Goal: Check status: Check status

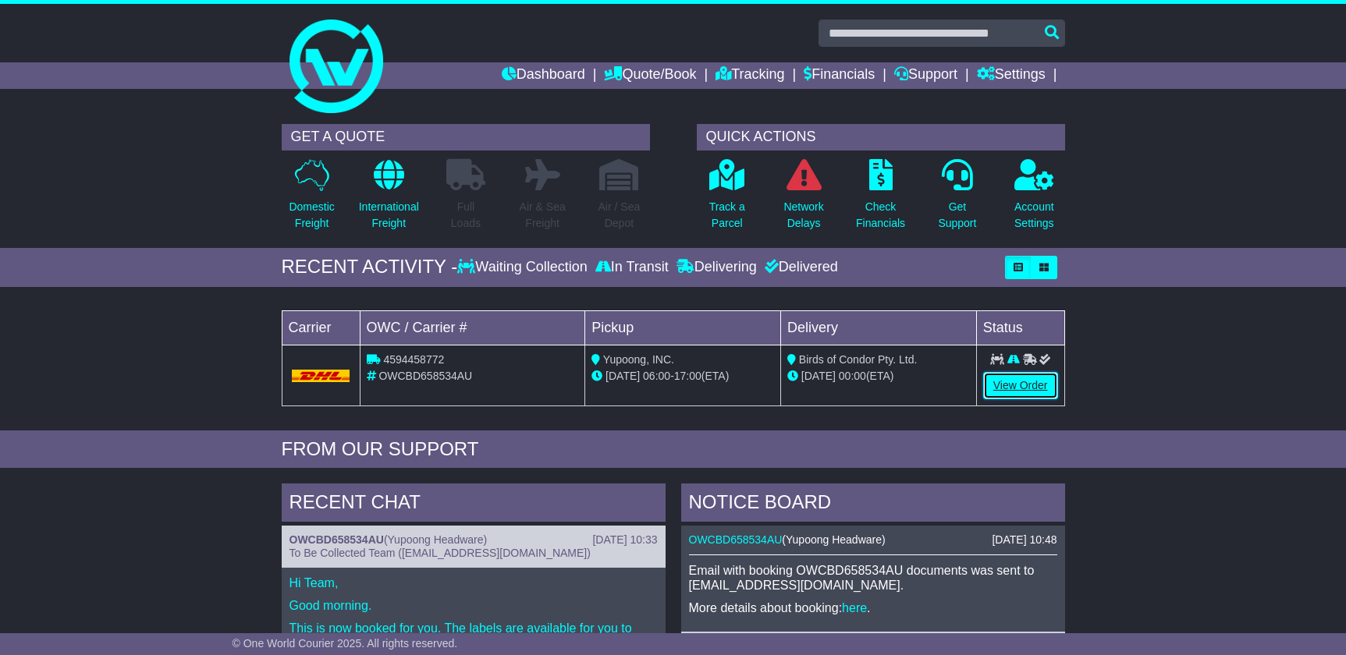
click at [1025, 374] on link "View Order" at bounding box center [1020, 385] width 75 height 27
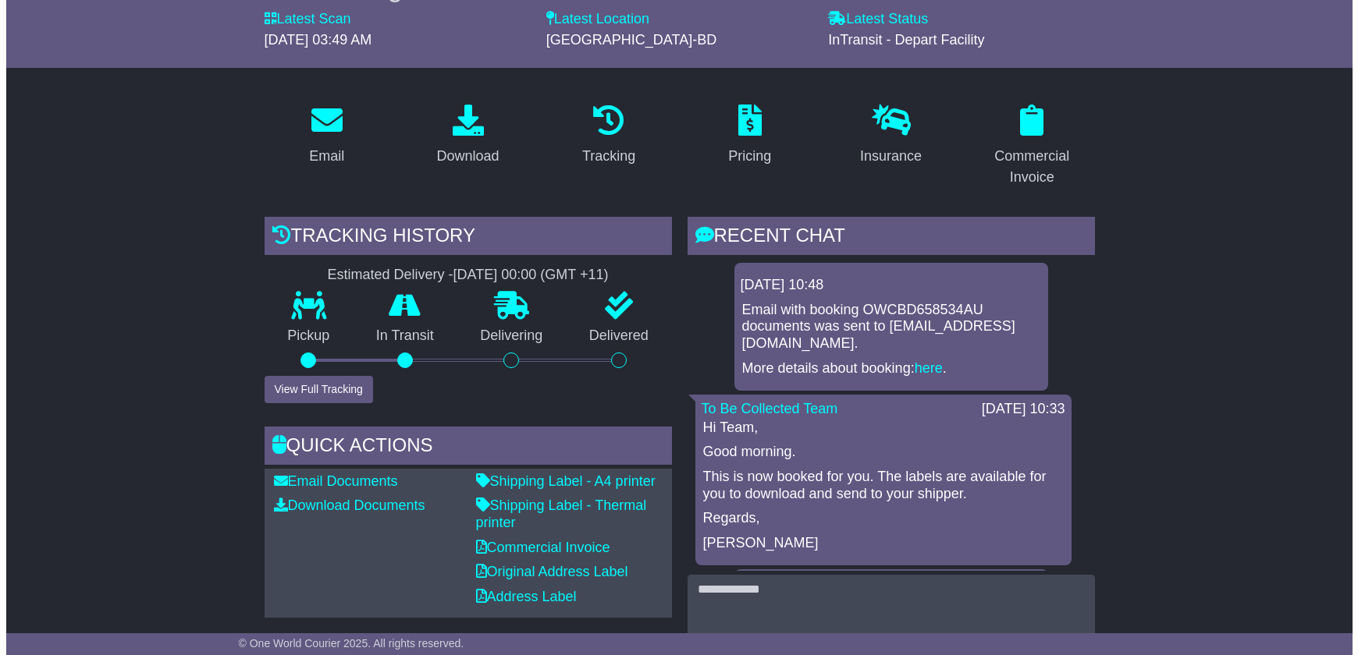
scroll to position [182, 0]
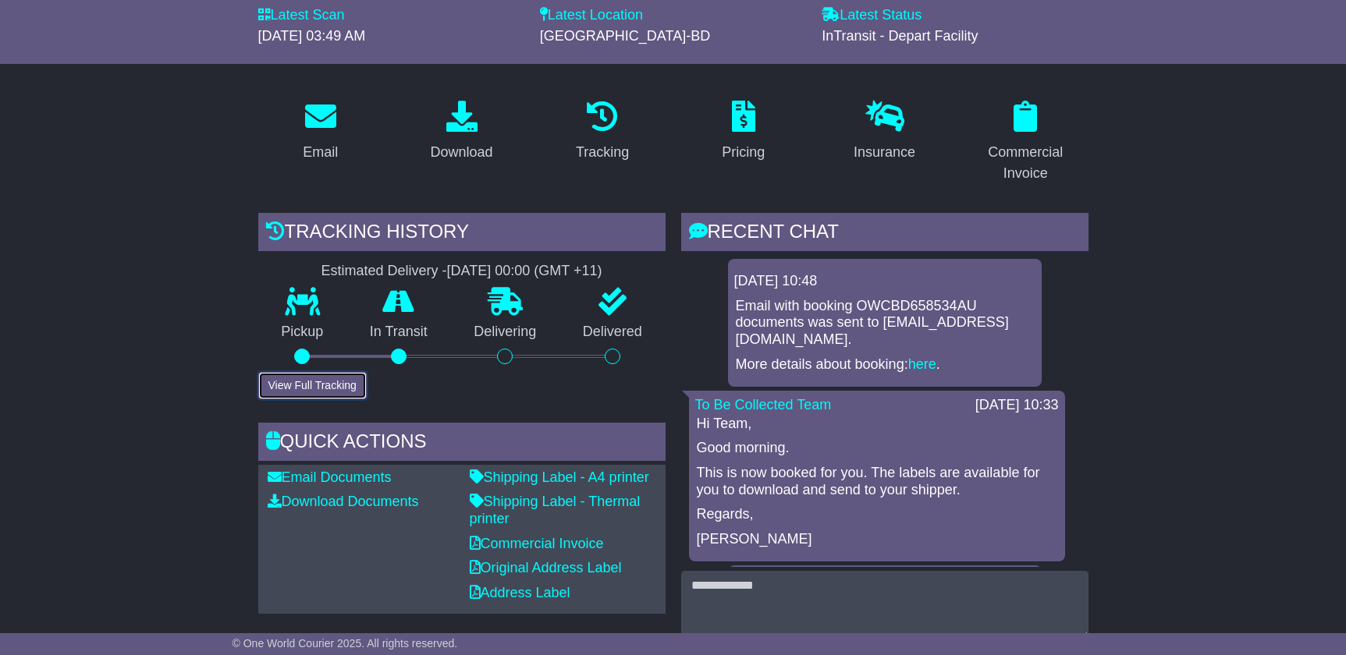
click at [305, 389] on button "View Full Tracking" at bounding box center [312, 385] width 108 height 27
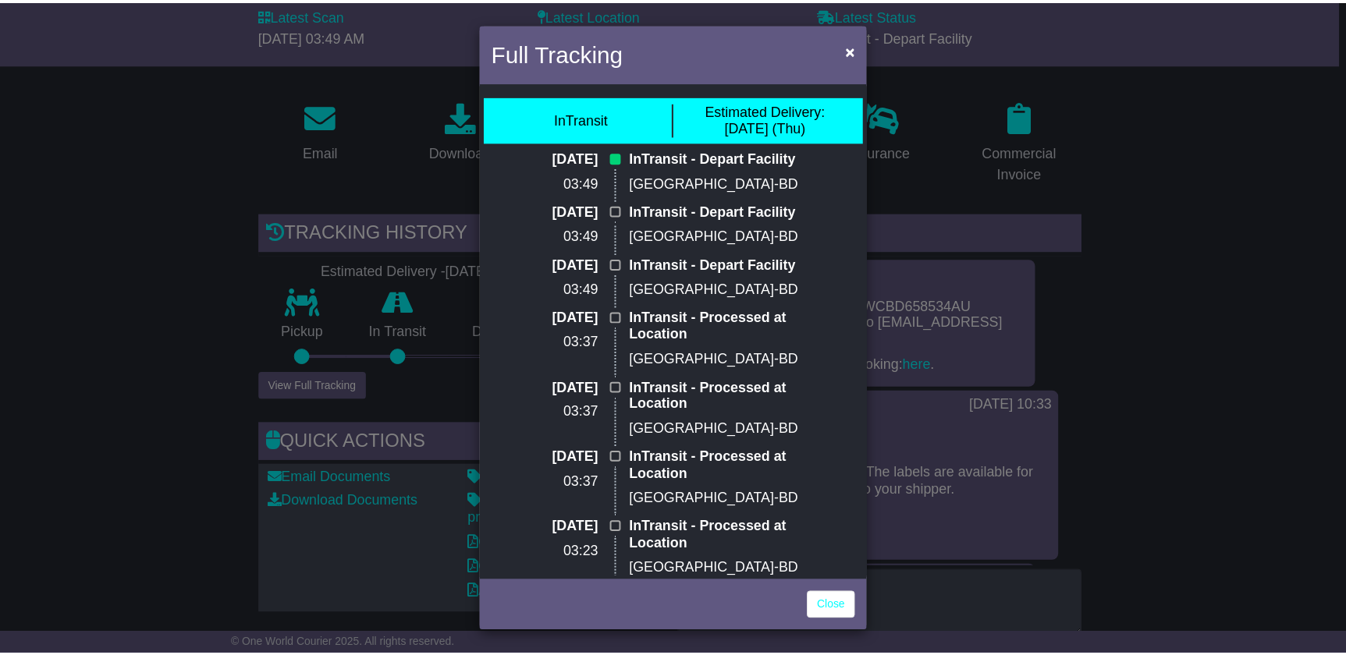
scroll to position [0, 0]
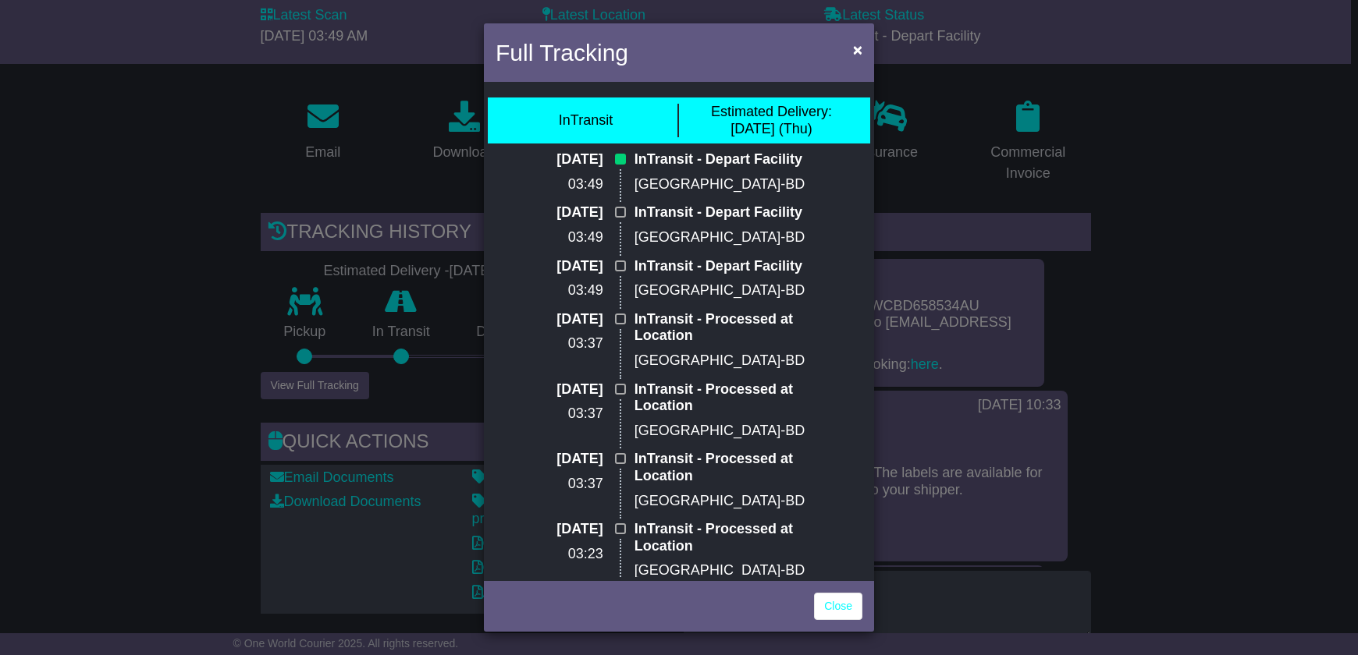
click at [1134, 393] on div "Full Tracking × InTransit Estimated Delivery: [DATE] (Thu) [DATE] 03:49 InTrans…" at bounding box center [679, 327] width 1358 height 655
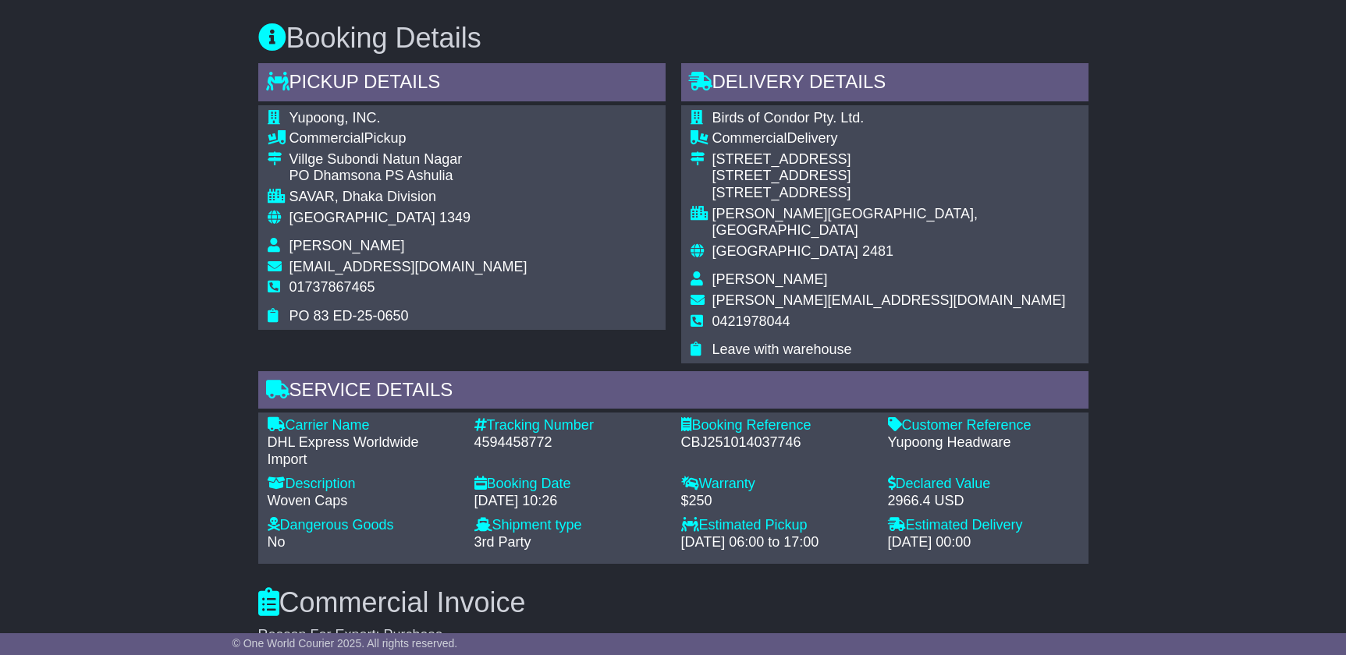
scroll to position [884, 0]
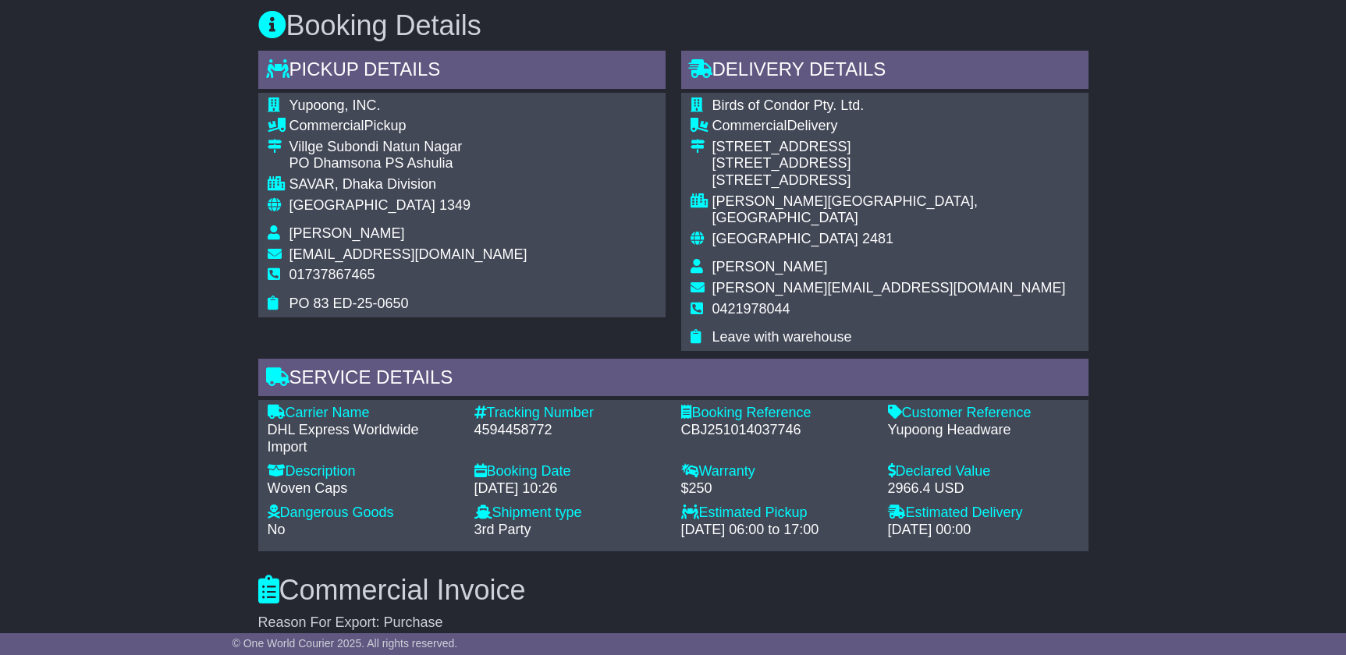
click at [505, 422] on div "4594458772" at bounding box center [569, 430] width 191 height 17
copy div "4594458772"
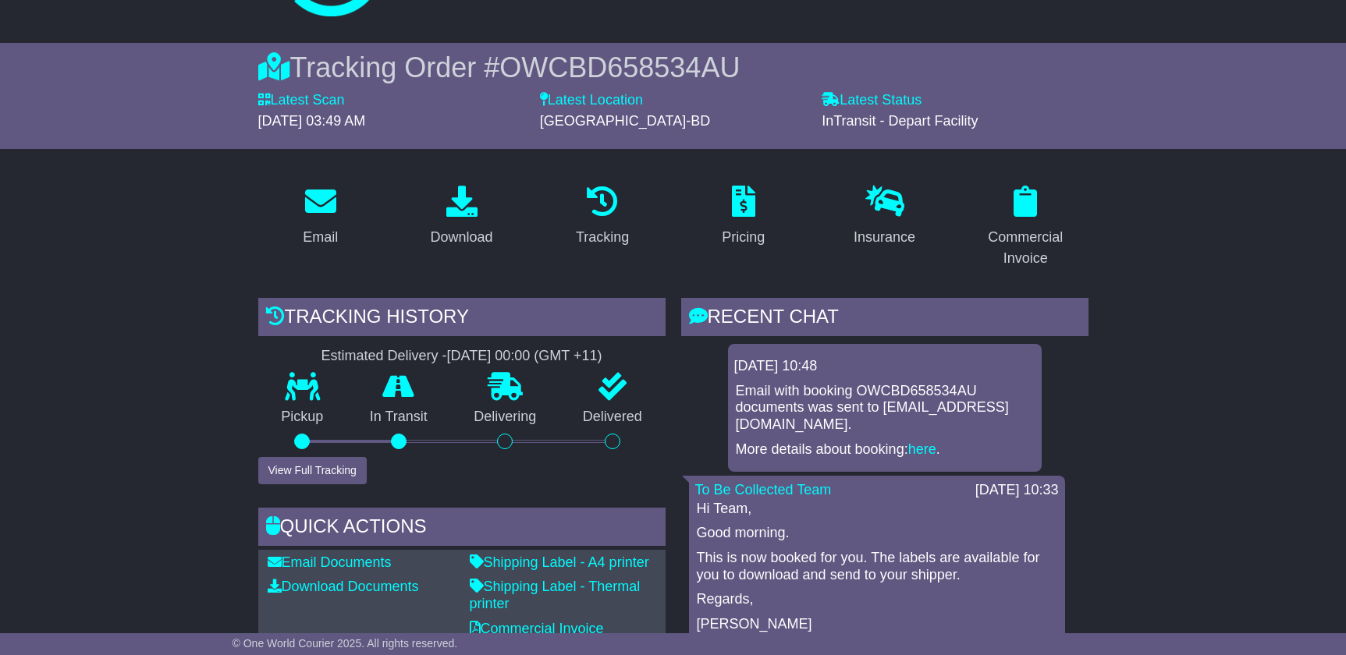
scroll to position [78, 0]
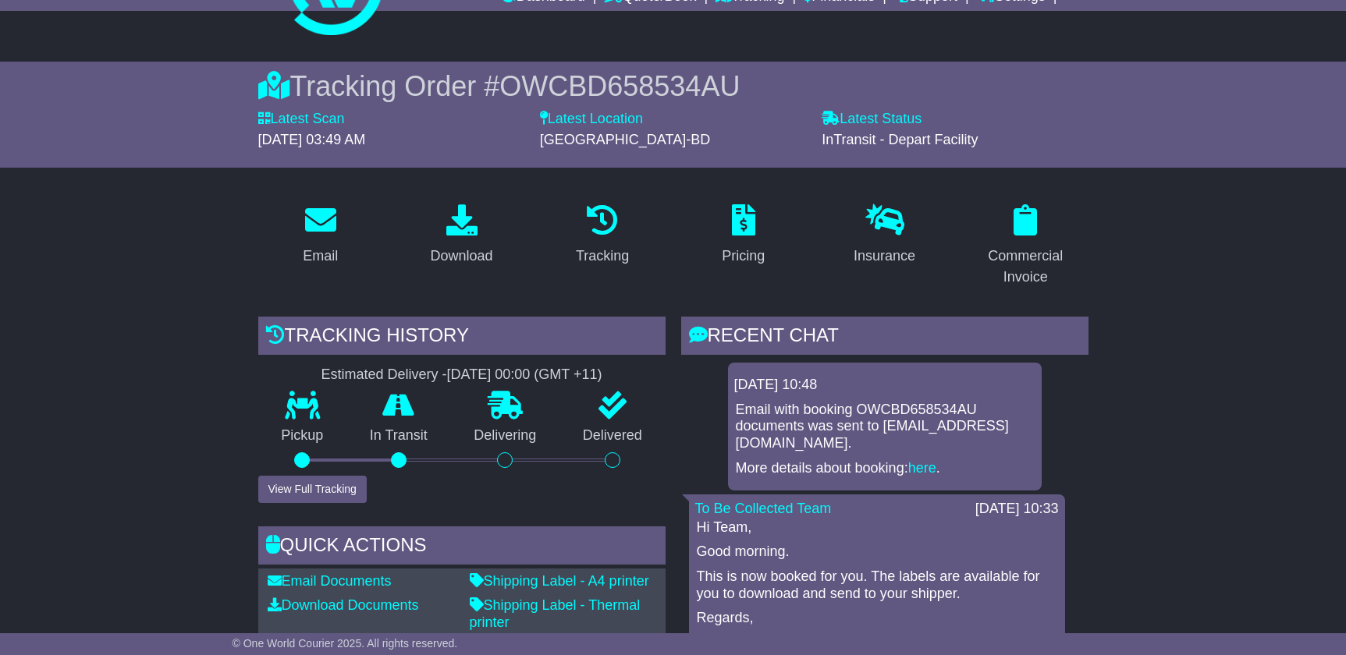
click at [584, 84] on span "OWCBD658534AU" at bounding box center [619, 86] width 240 height 32
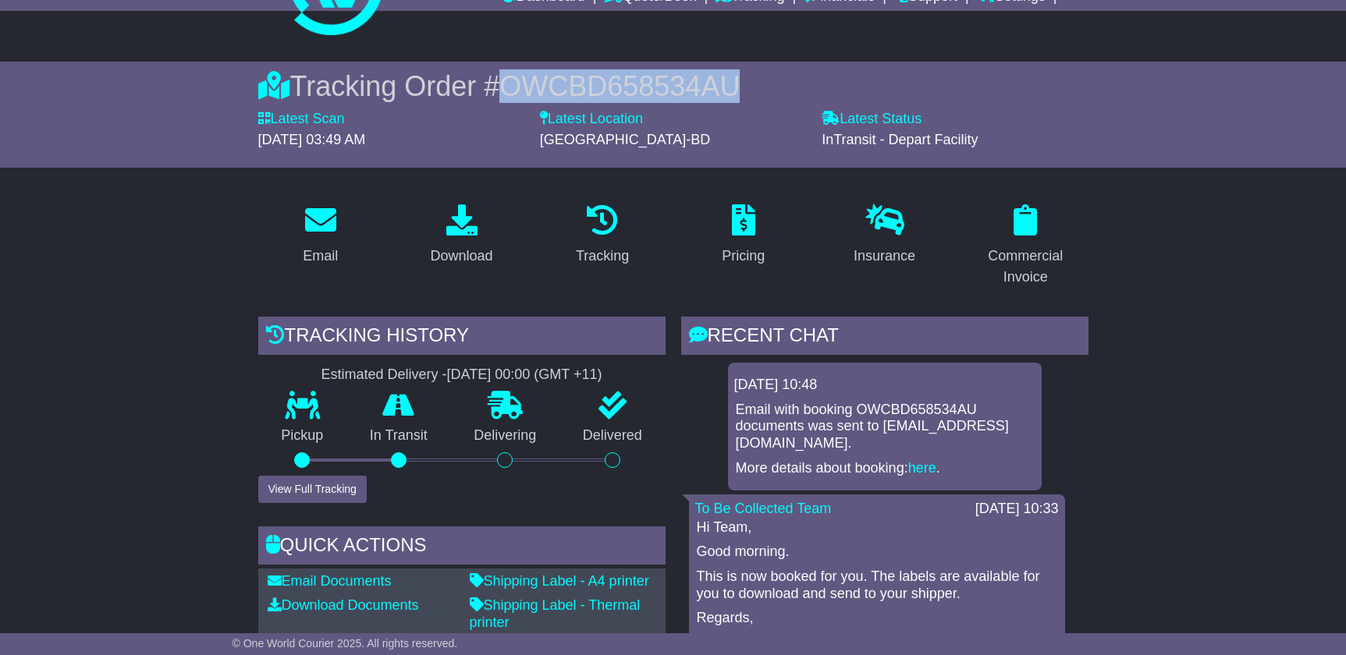
click at [584, 84] on span "OWCBD658534AU" at bounding box center [619, 86] width 240 height 32
copy span "OWCBD658534AU"
